Goal: Information Seeking & Learning: Understand process/instructions

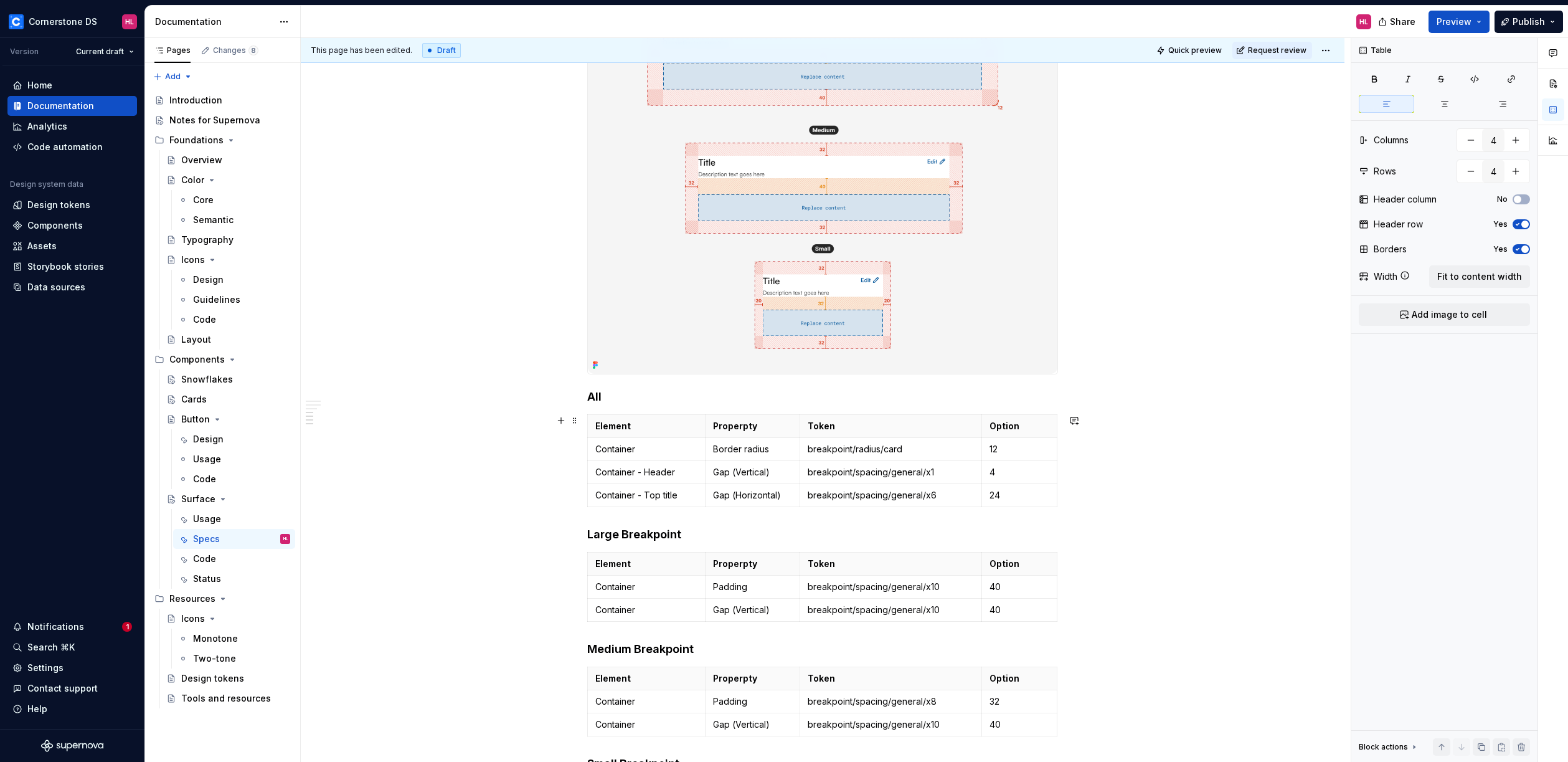
scroll to position [1106, 0]
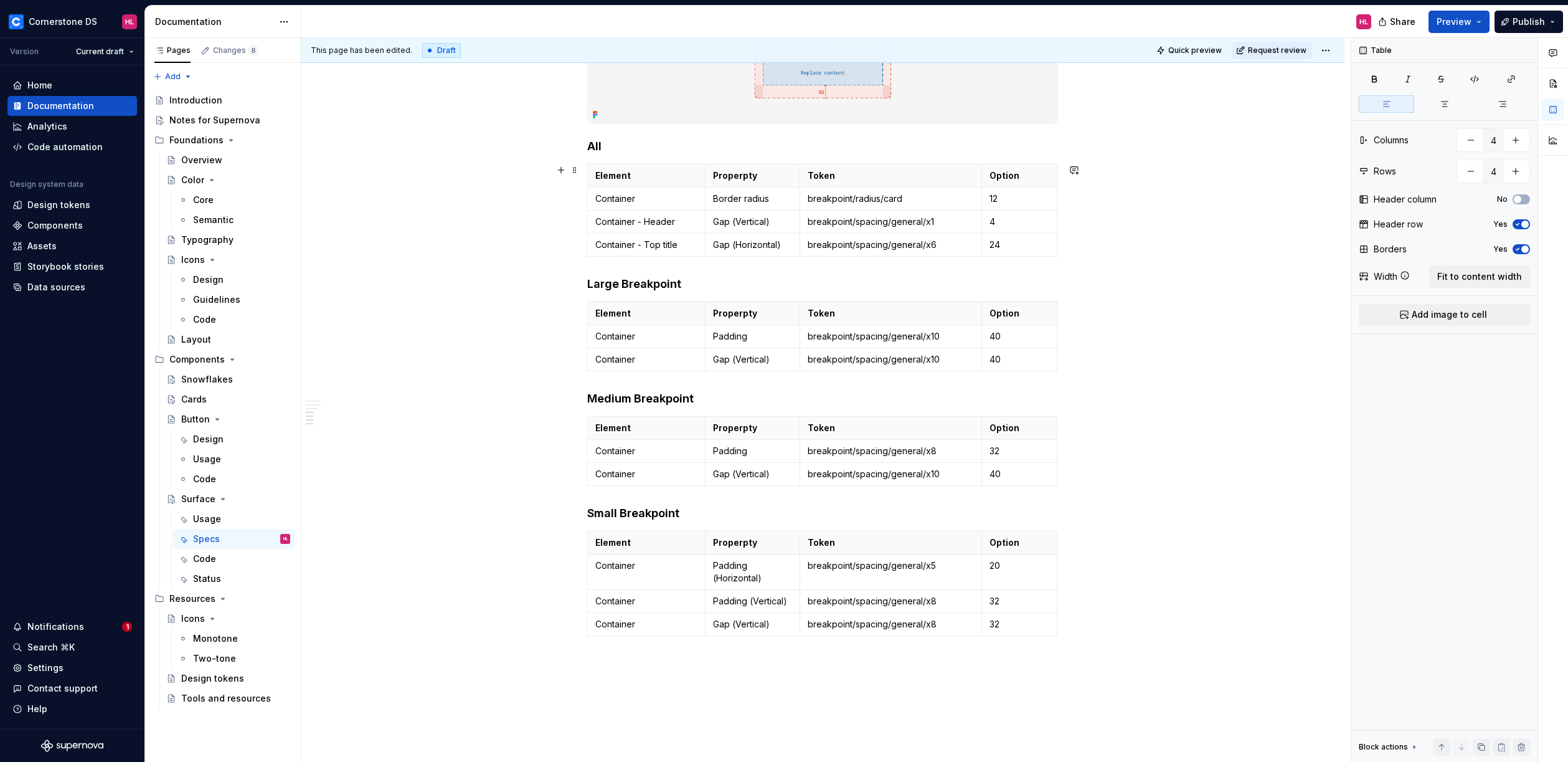
type textarea "*"
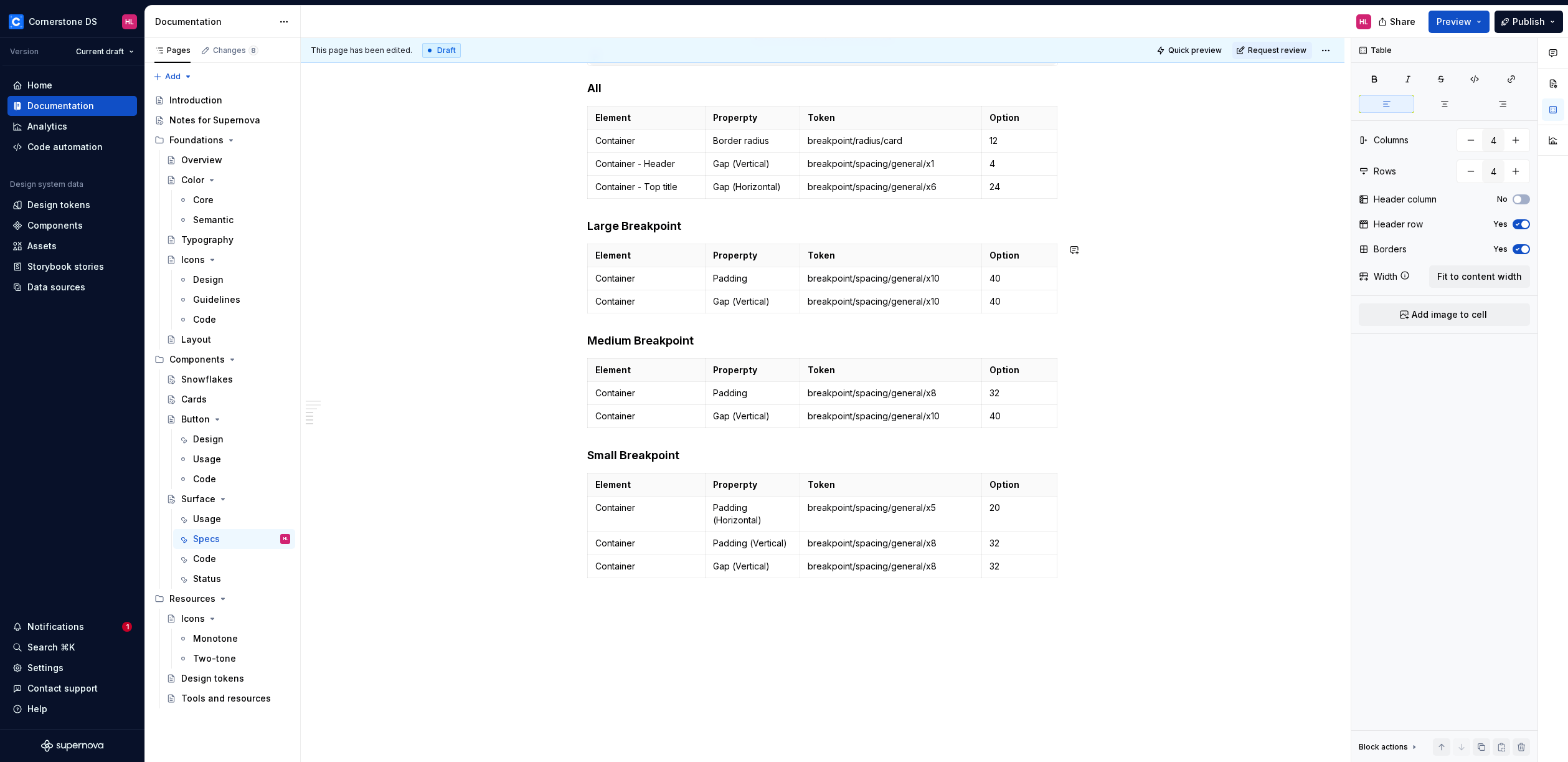
scroll to position [1163, 0]
click at [737, 256] on p "Properpty" at bounding box center [753, 256] width 79 height 12
type input "3"
click at [737, 256] on p "Properpty" at bounding box center [753, 256] width 79 height 12
click at [748, 256] on p "Properpty" at bounding box center [753, 256] width 79 height 12
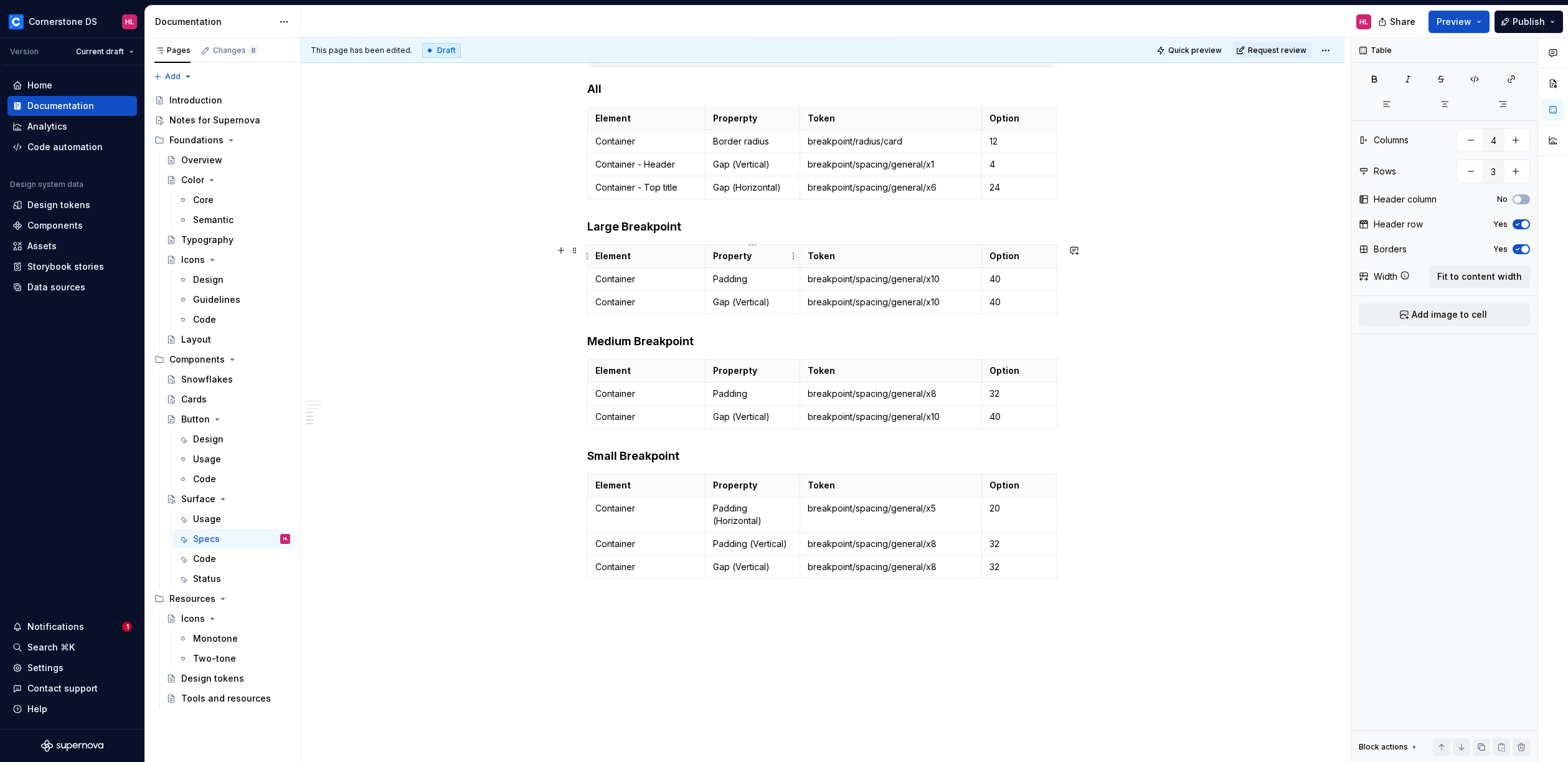
click at [734, 254] on p "Property" at bounding box center [753, 256] width 79 height 12
copy p "Property"
click at [739, 122] on p "Properpty" at bounding box center [753, 118] width 79 height 12
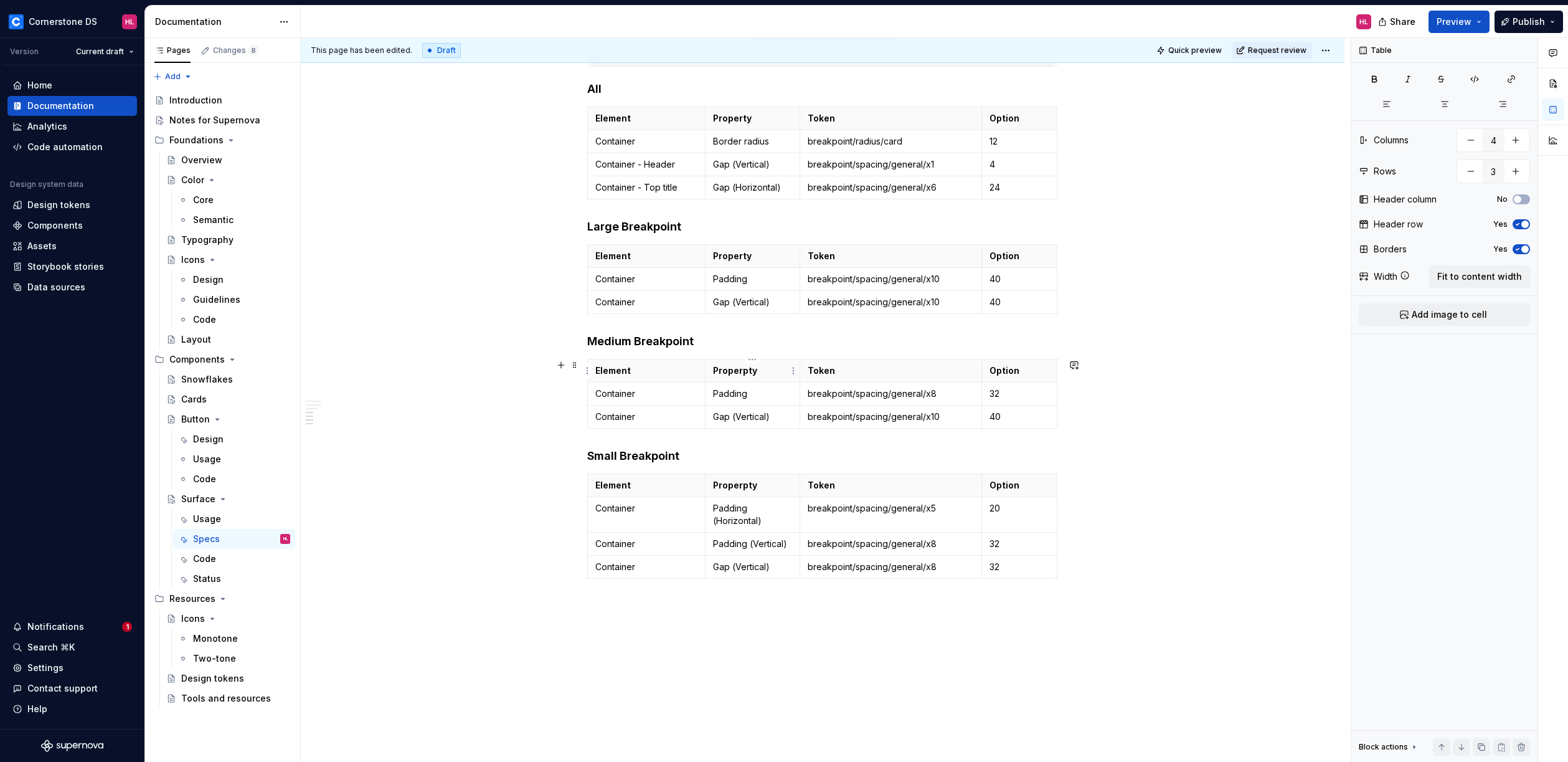
click at [738, 370] on p "Properpty" at bounding box center [753, 370] width 79 height 12
type input "4"
click at [734, 490] on p "Properpty" at bounding box center [753, 485] width 79 height 12
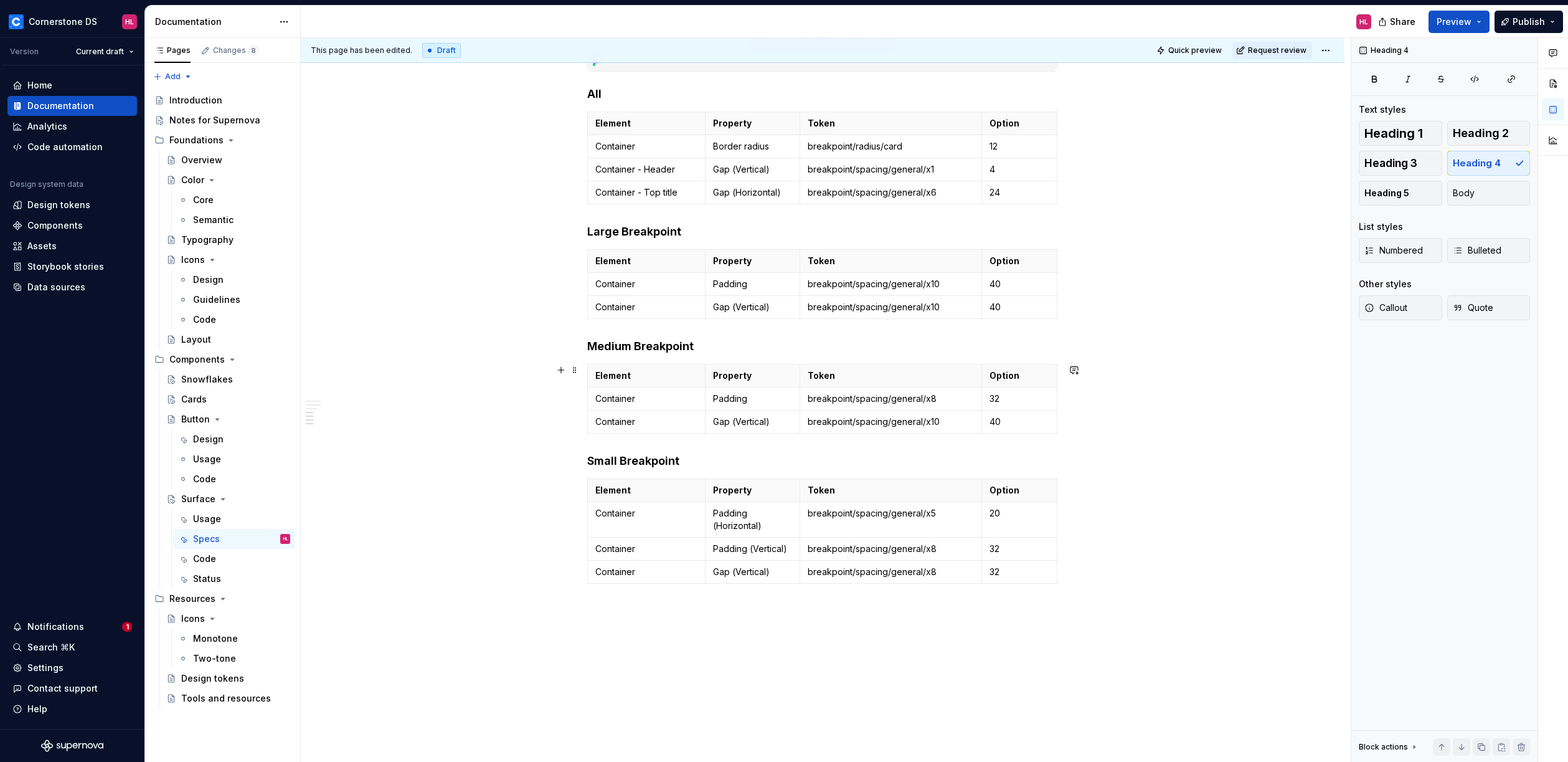
scroll to position [1228, 0]
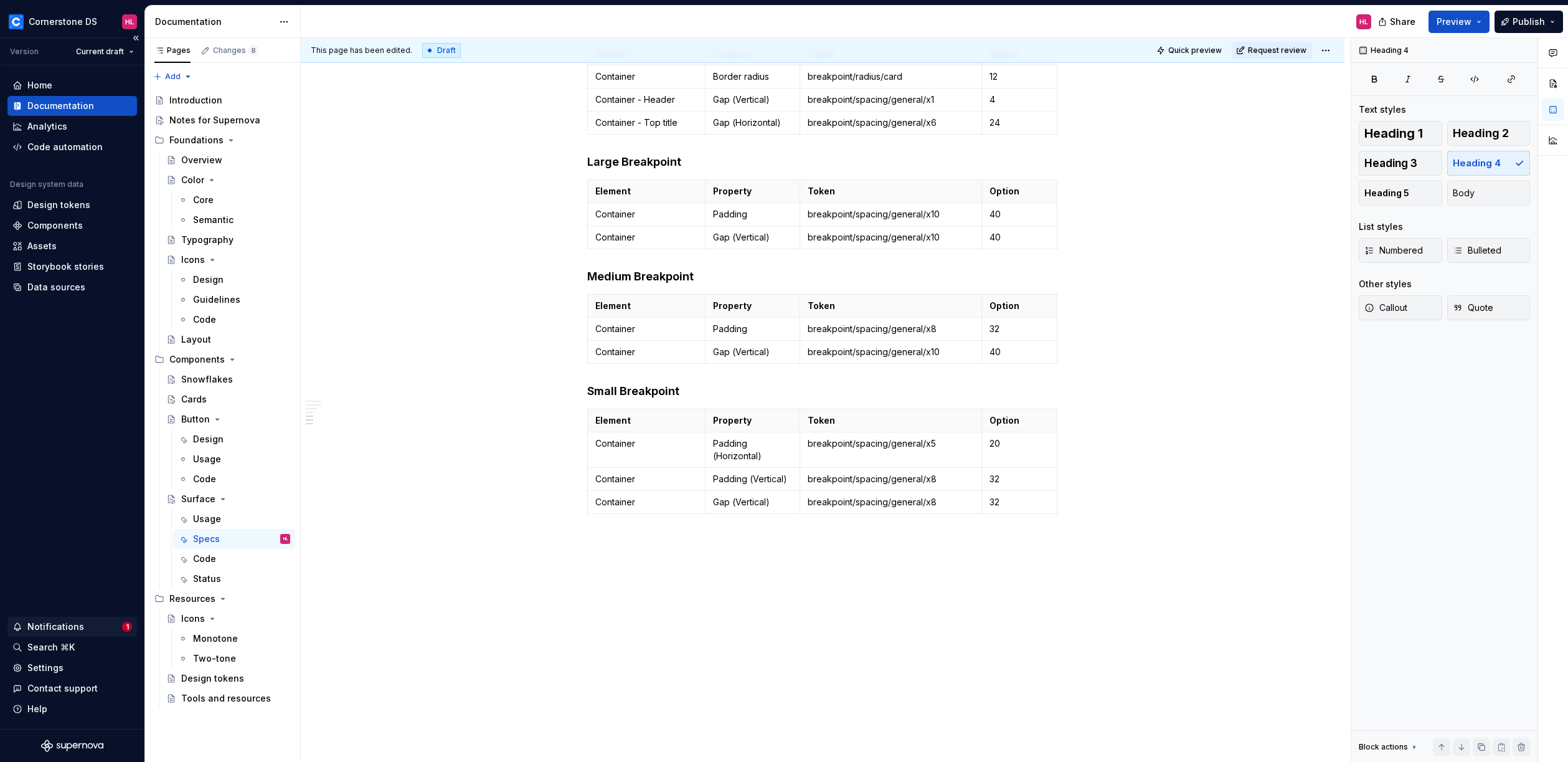
click at [87, 629] on div "Notifications" at bounding box center [67, 627] width 109 height 12
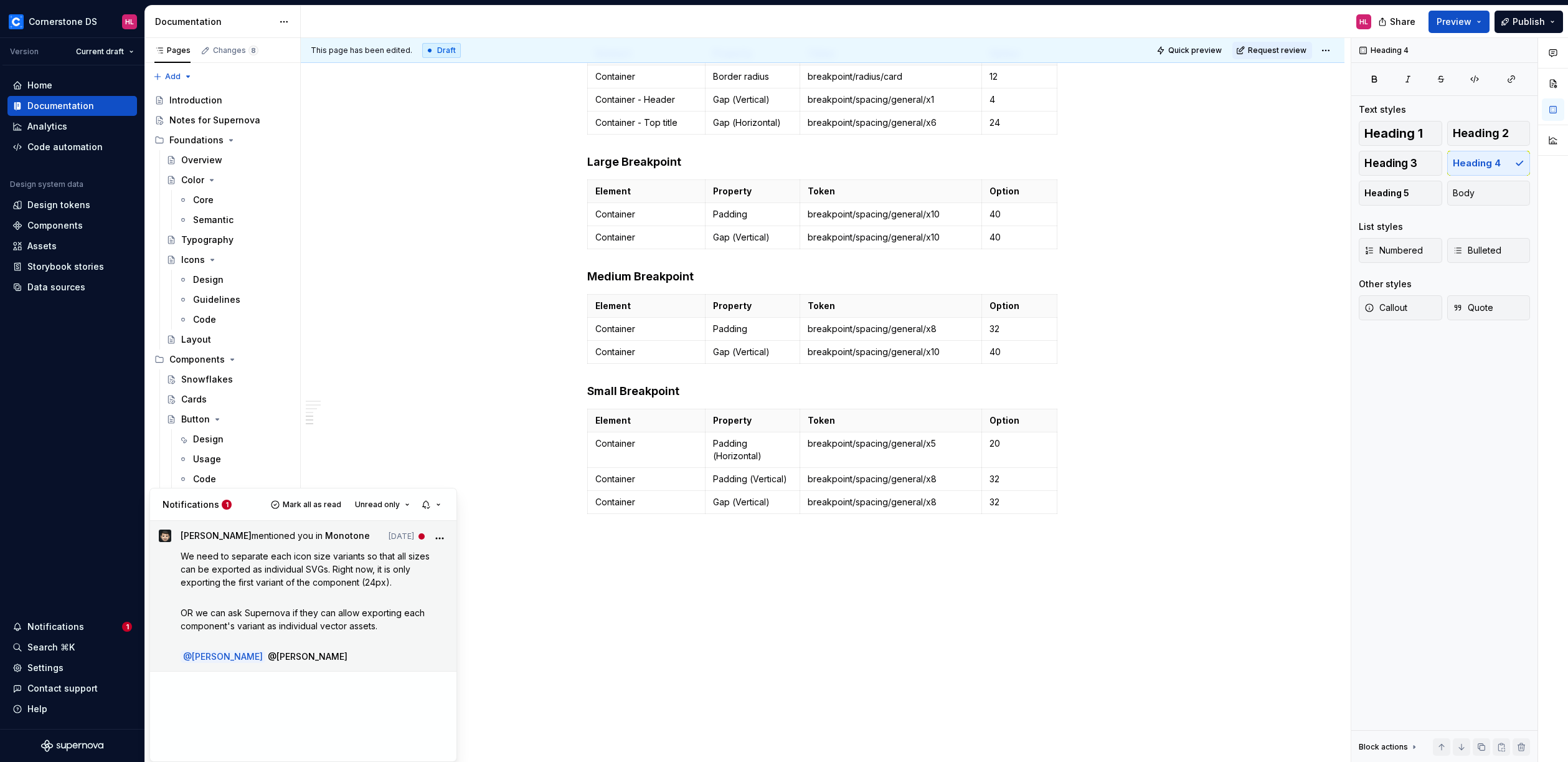
click at [331, 535] on span "Monotone" at bounding box center [347, 536] width 45 height 10
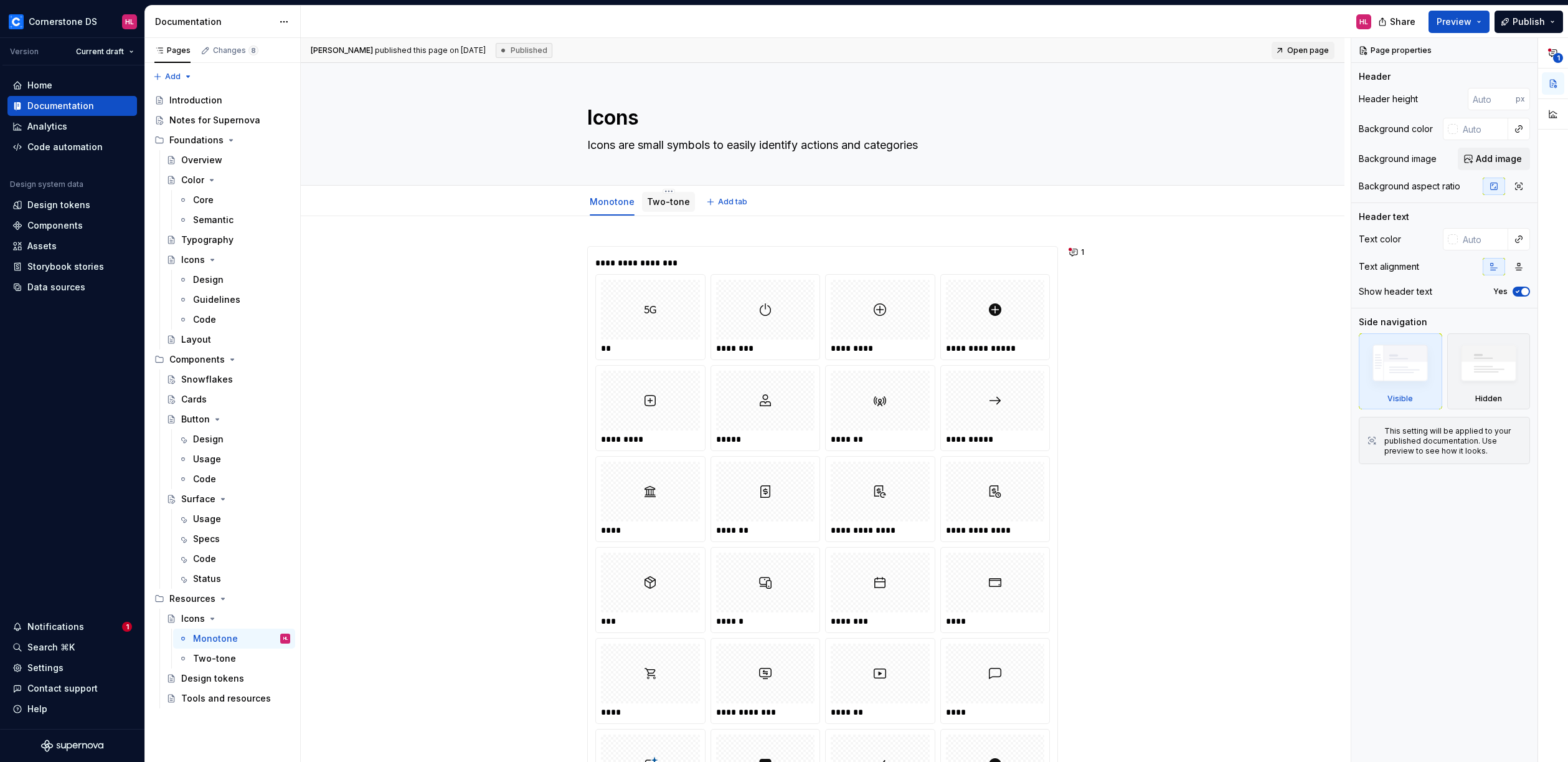
click at [675, 209] on div "Two-tone" at bounding box center [668, 201] width 53 height 20
click at [665, 209] on div "Two-tone" at bounding box center [668, 202] width 43 height 15
click at [609, 200] on link "Monotone" at bounding box center [612, 201] width 45 height 10
click at [651, 201] on link "Two-tone" at bounding box center [668, 201] width 43 height 10
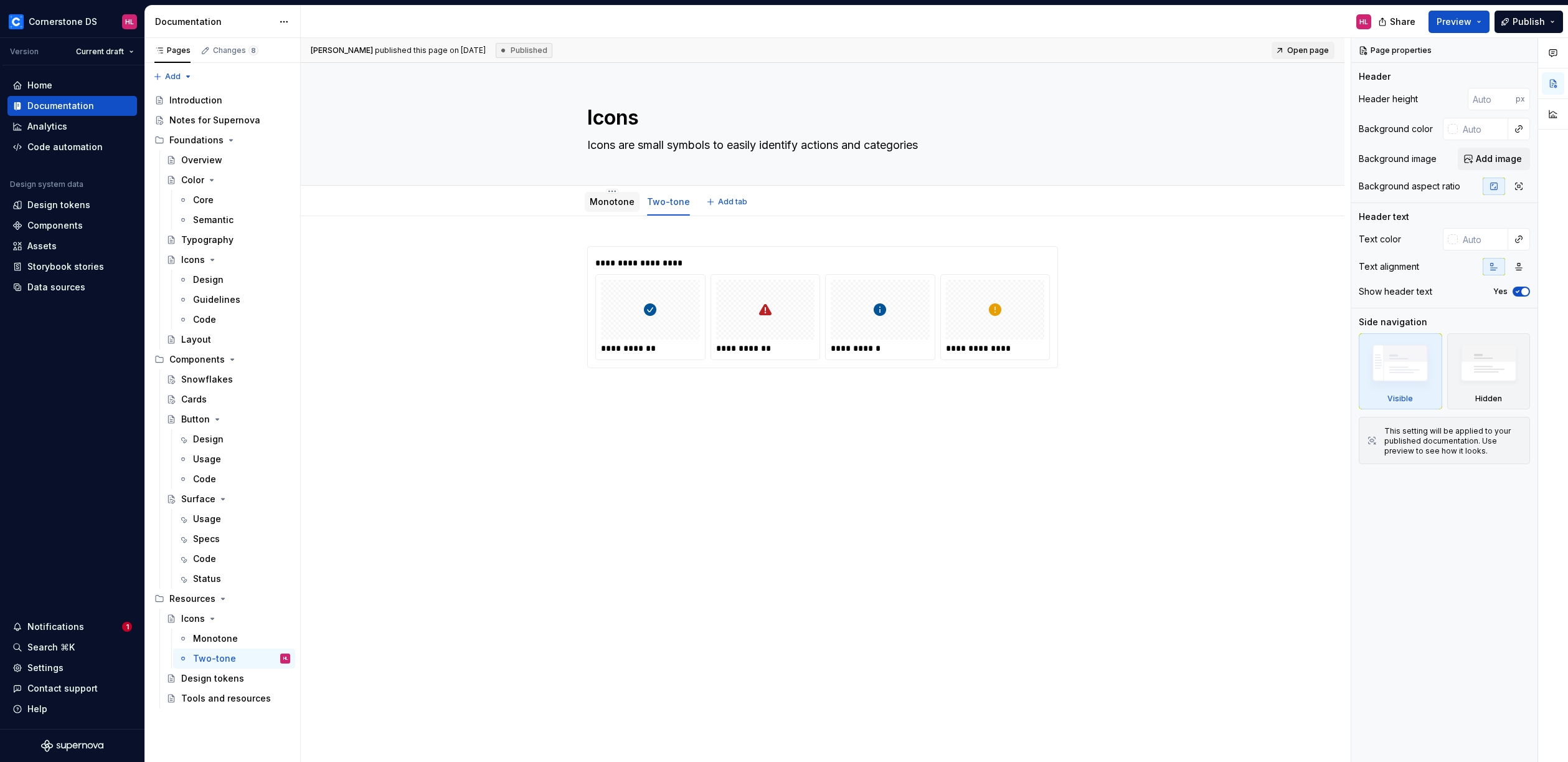
click at [604, 201] on link "Monotone" at bounding box center [612, 201] width 45 height 10
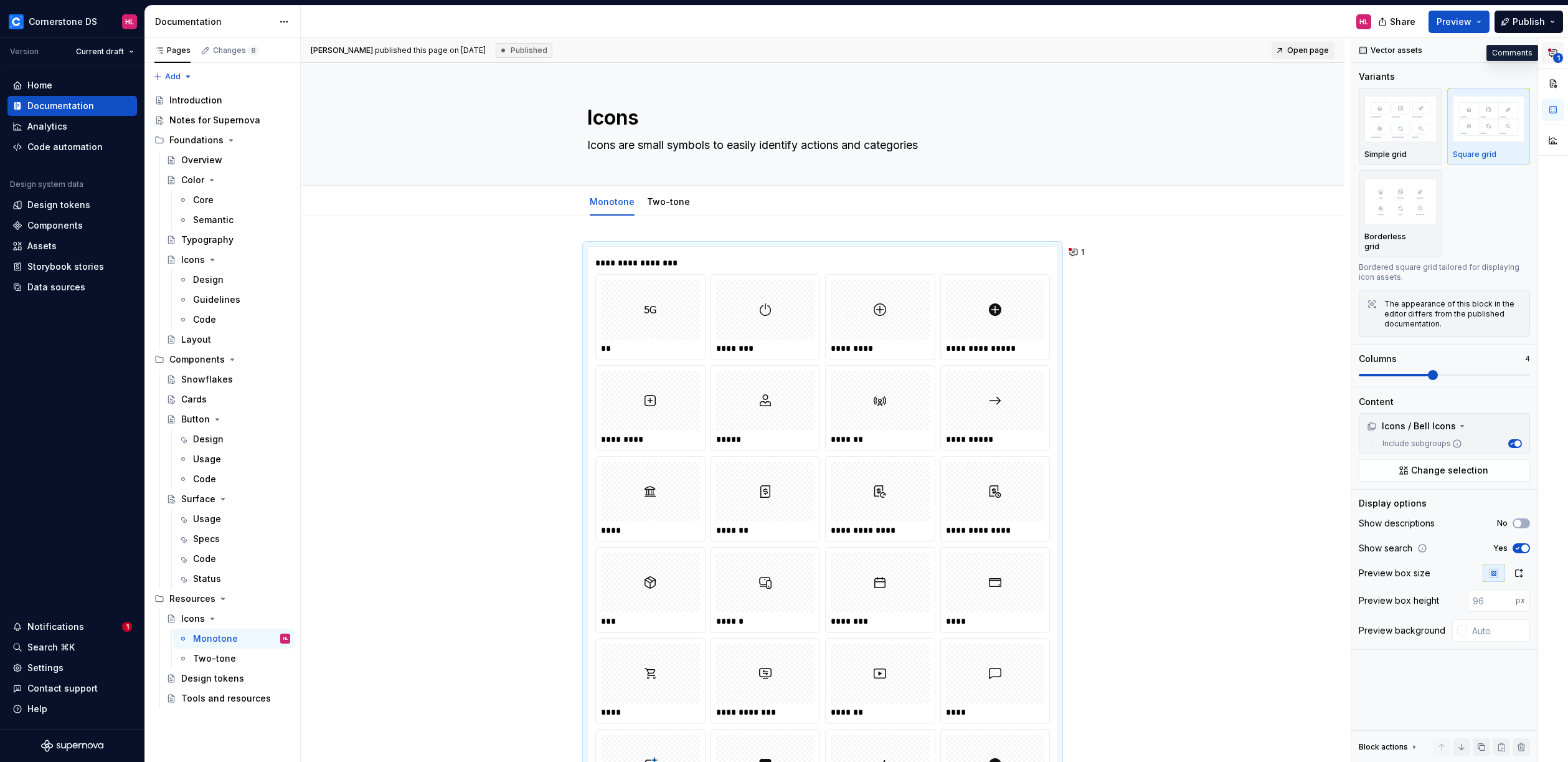
click at [1556, 54] on span "1" at bounding box center [1558, 58] width 10 height 10
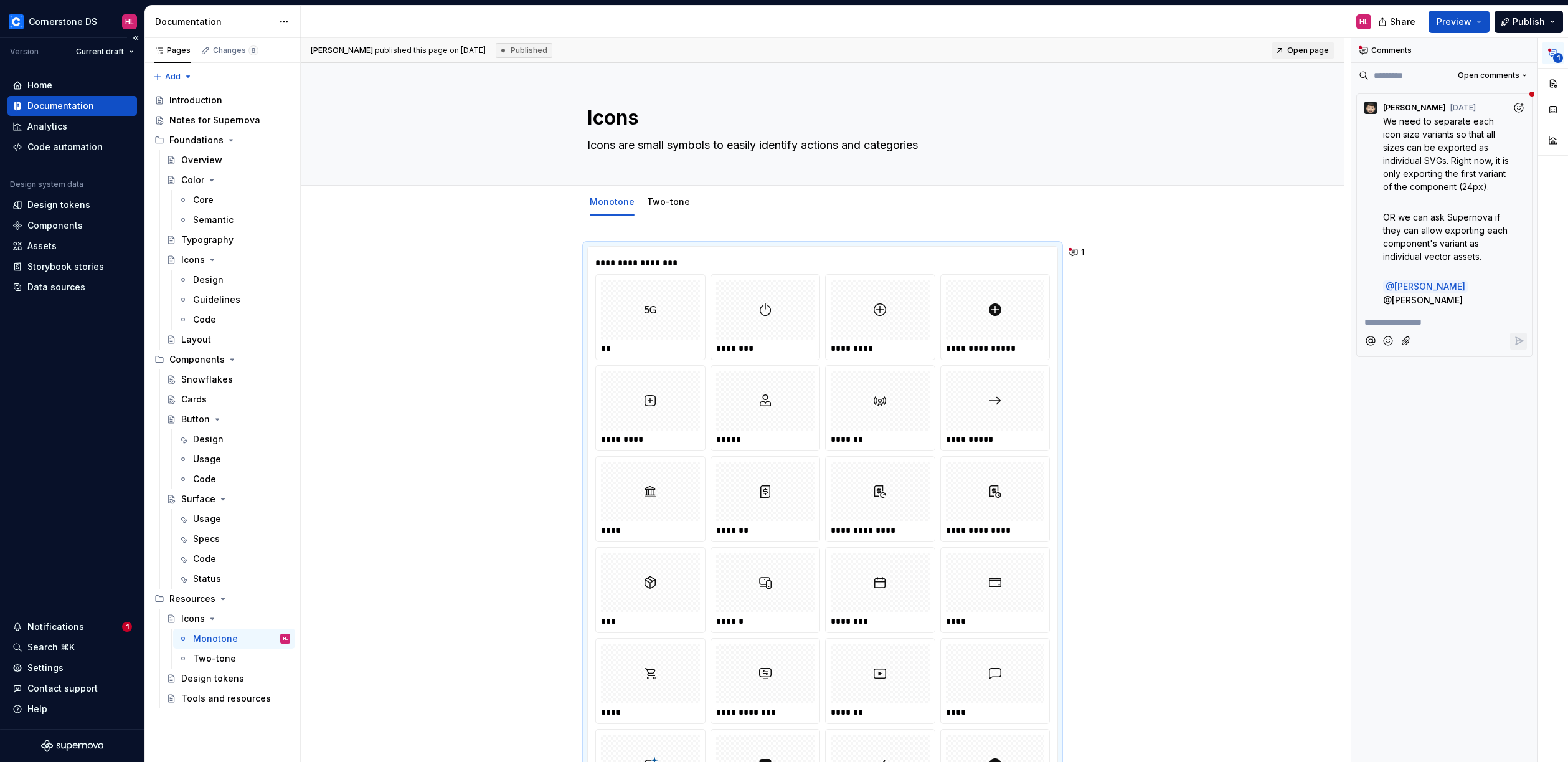
type textarea "*"
